Goal: Check status

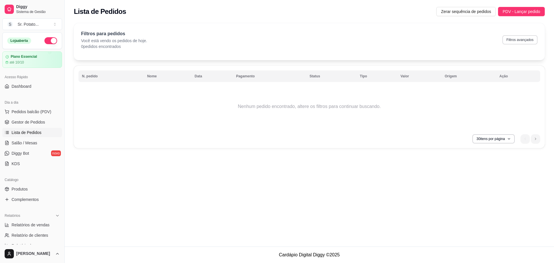
click at [517, 40] on button "Filtros avançados" at bounding box center [519, 39] width 35 height 9
select select "0"
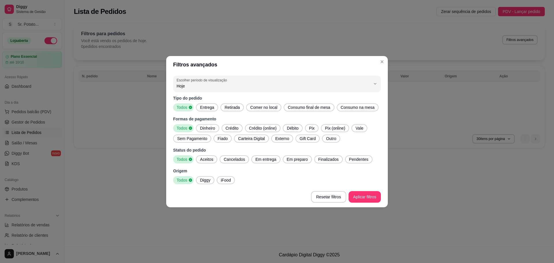
click at [213, 89] on div "Hoje" at bounding box center [274, 84] width 194 height 12
click at [189, 110] on span "Ontem" at bounding box center [274, 108] width 185 height 5
type input "1"
select select "1"
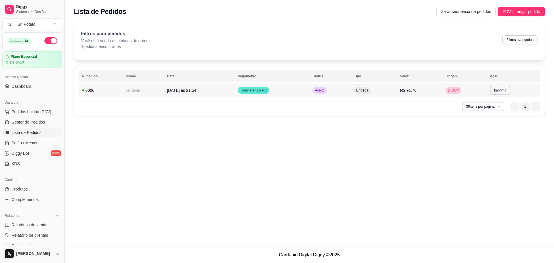
click at [210, 92] on td "[DATE] às 21:54" at bounding box center [199, 90] width 71 height 14
